Goal: Transaction & Acquisition: Purchase product/service

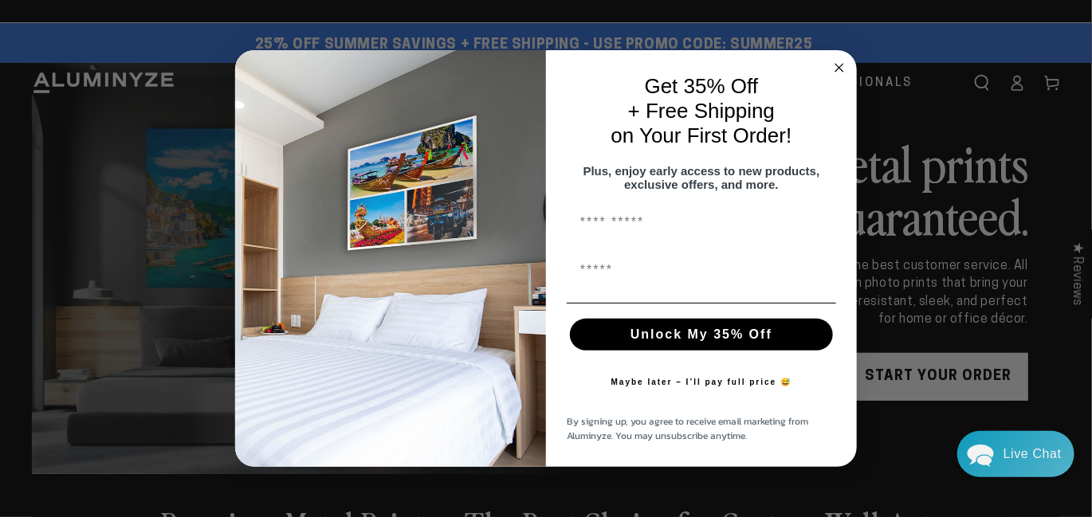
click at [837, 61] on circle "Close dialog" at bounding box center [839, 67] width 18 height 18
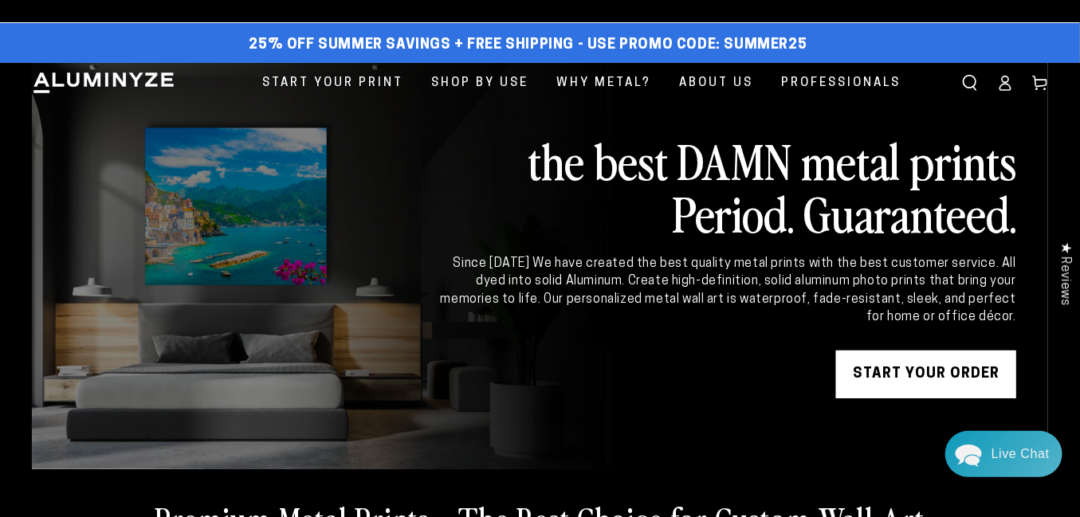
click at [916, 369] on link "START YOUR Order" at bounding box center [926, 375] width 180 height 48
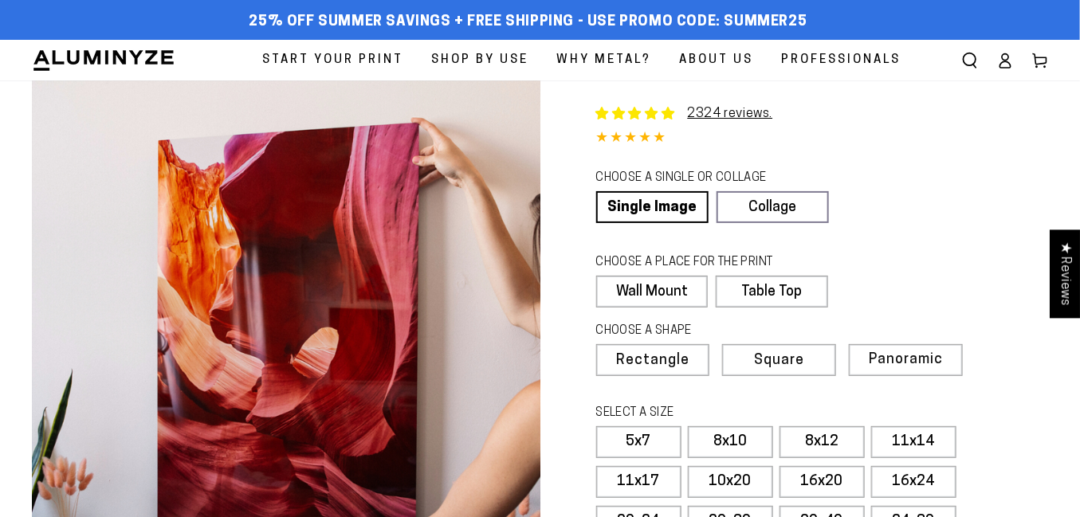
select select "**********"
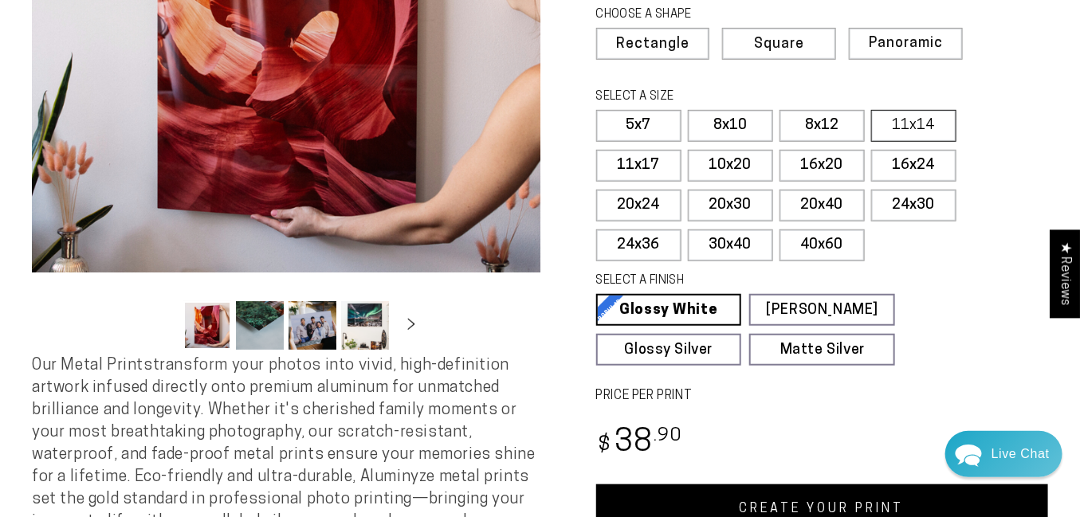
scroll to position [319, 0]
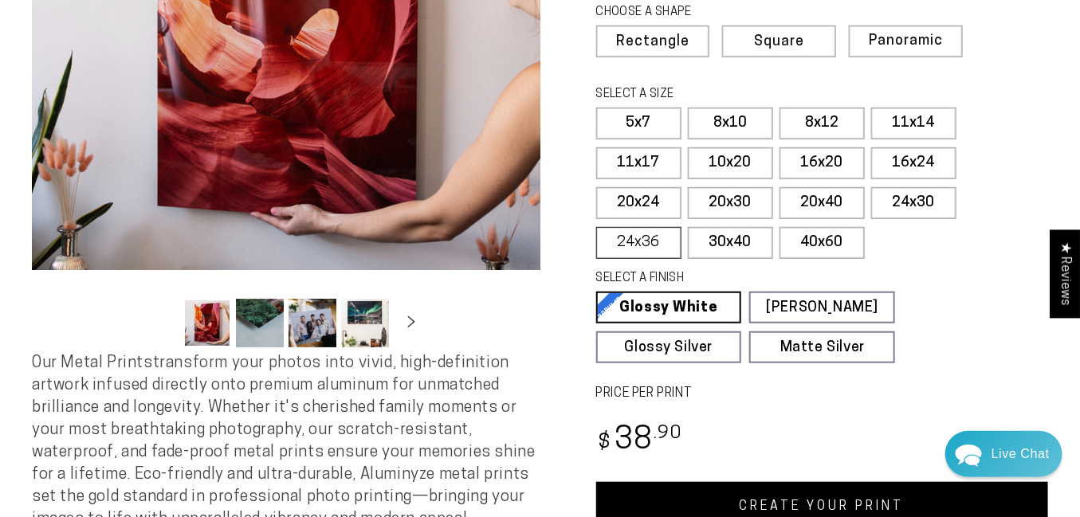
click at [641, 249] on label "24x36" at bounding box center [638, 243] width 85 height 32
click at [712, 207] on label "20x30" at bounding box center [730, 203] width 85 height 32
